Goal: Navigation & Orientation: Find specific page/section

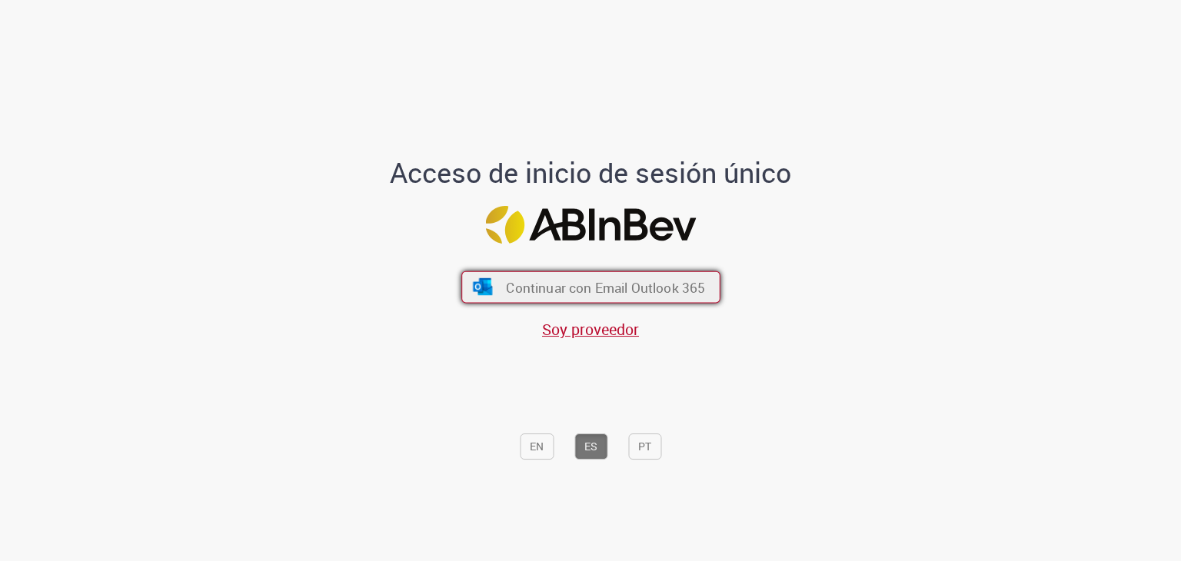
click at [529, 291] on span "Continuar con Email Outlook 365" at bounding box center [605, 287] width 199 height 18
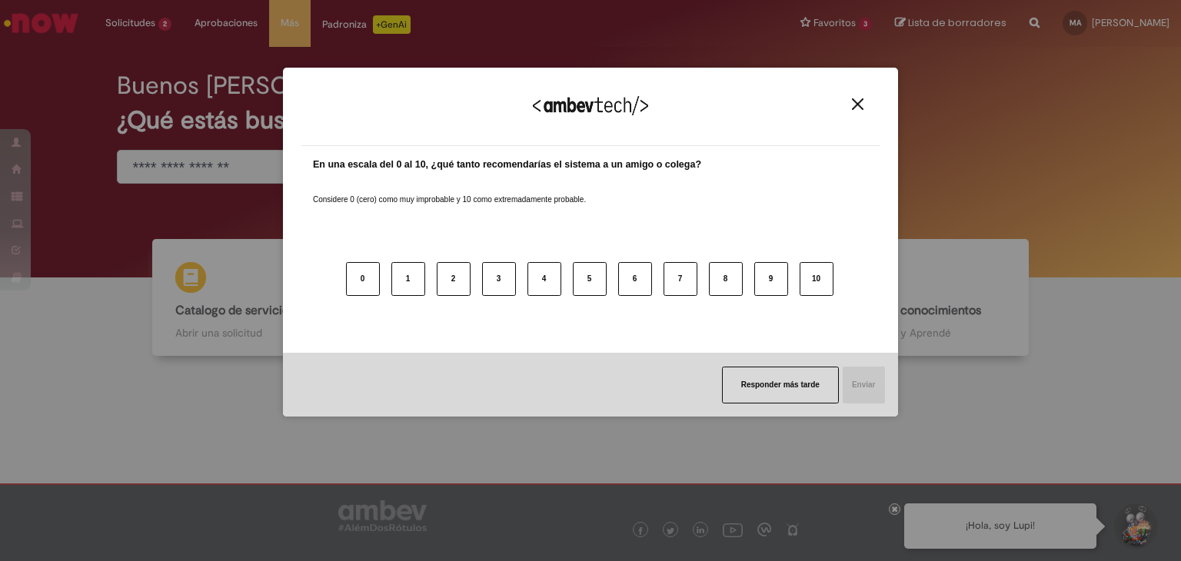
click at [858, 99] on img "Close" at bounding box center [858, 104] width 12 height 12
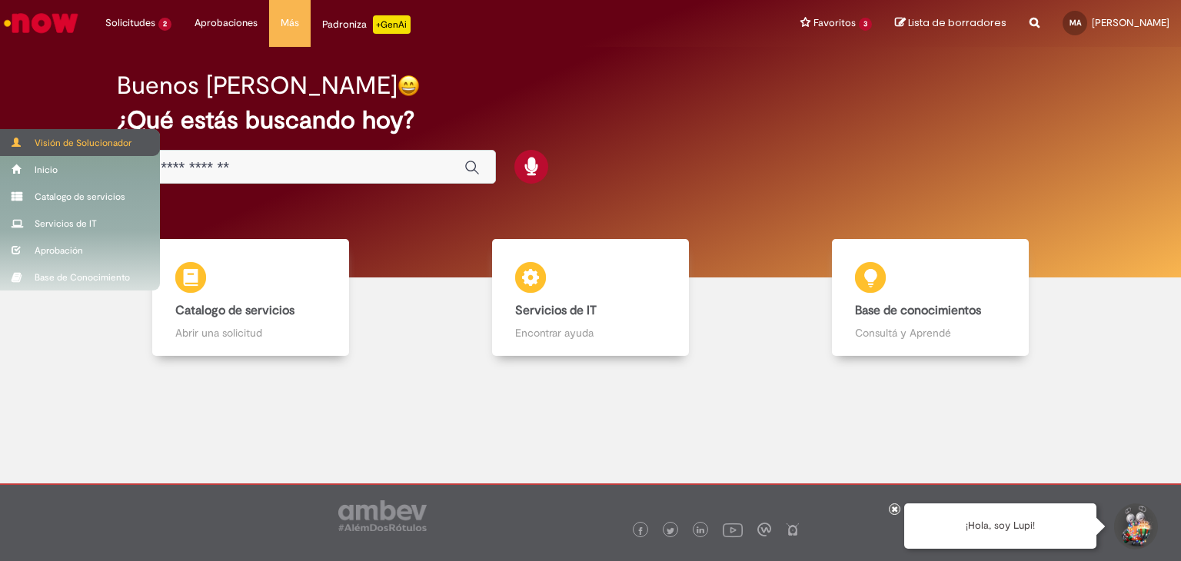
click at [31, 138] on div "Visión de Solucionador" at bounding box center [80, 142] width 160 height 27
click at [28, 142] on div "Visión de Solucionador" at bounding box center [80, 142] width 160 height 27
